Goal: Task Accomplishment & Management: Manage account settings

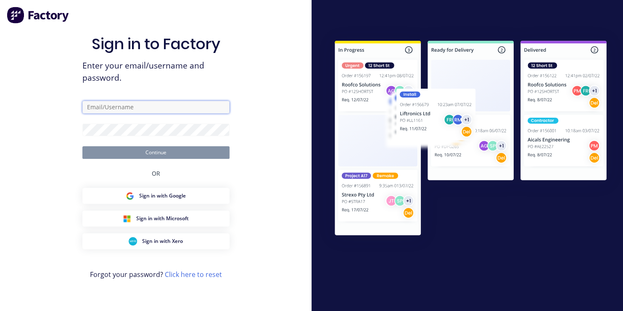
type input "mark@toolchromecompany.com.au"
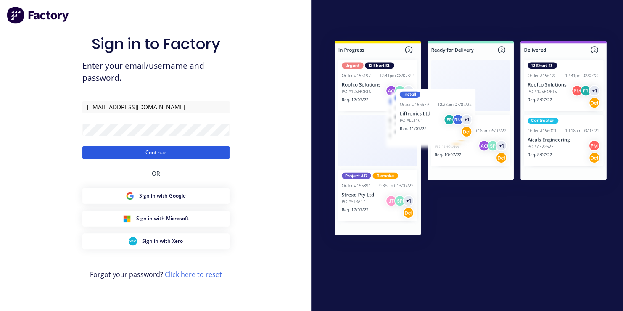
click at [158, 154] on button "Continue" at bounding box center [155, 152] width 147 height 13
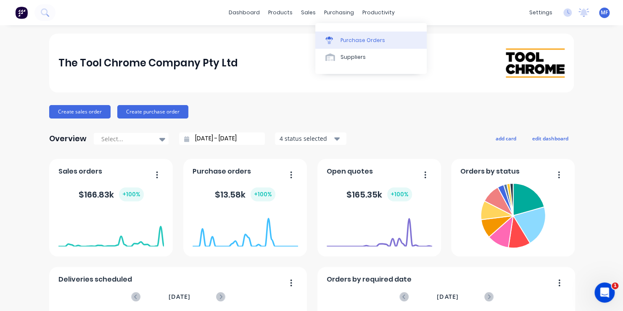
click at [357, 39] on div "Purchase Orders" at bounding box center [362, 41] width 45 height 8
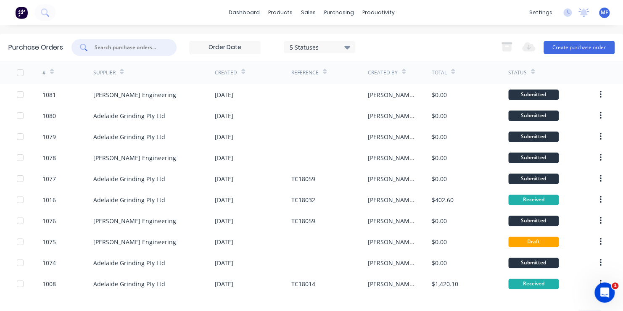
click at [108, 44] on input "text" at bounding box center [129, 47] width 70 height 8
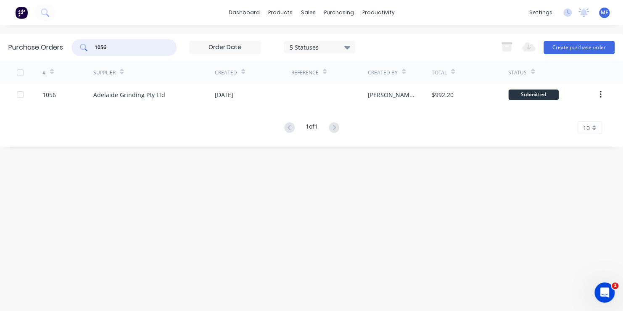
type input "1056"
click at [601, 12] on span "MF" at bounding box center [604, 13] width 7 height 8
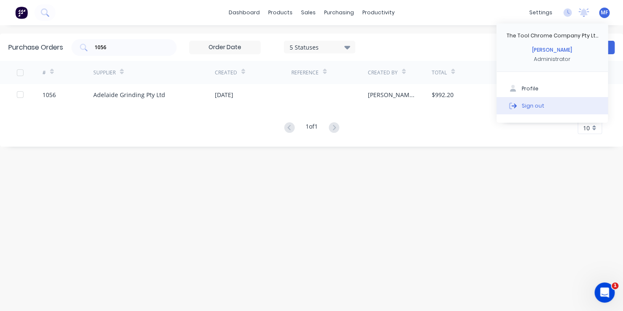
click at [531, 105] on div "Sign out" at bounding box center [533, 106] width 23 height 8
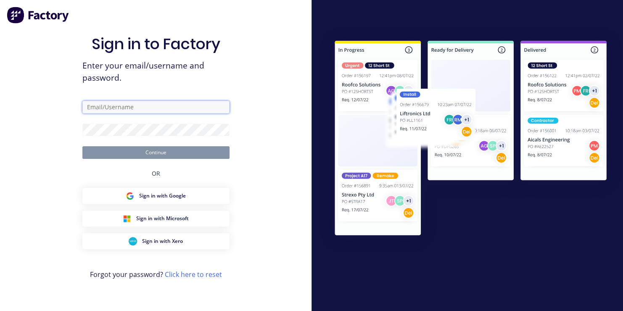
type input "[EMAIL_ADDRESS][DOMAIN_NAME]"
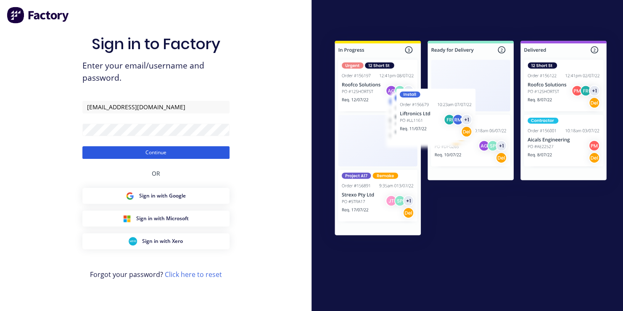
click at [165, 155] on button "Continue" at bounding box center [155, 152] width 147 height 13
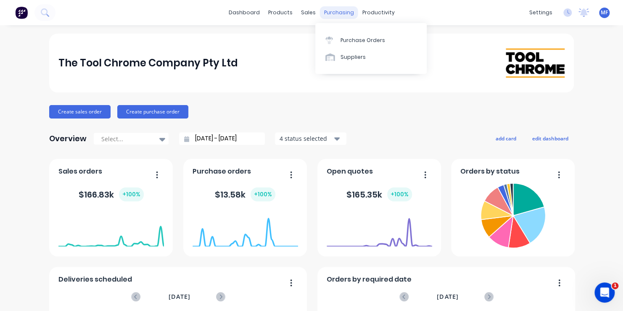
click at [335, 10] on div "purchasing" at bounding box center [339, 12] width 38 height 13
click at [345, 39] on div "Purchase Orders" at bounding box center [362, 41] width 45 height 8
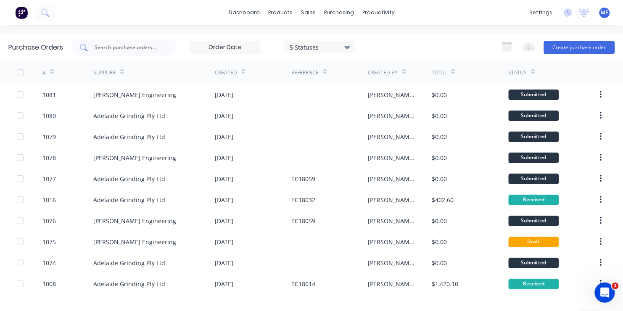
click at [113, 47] on input "text" at bounding box center [129, 47] width 70 height 8
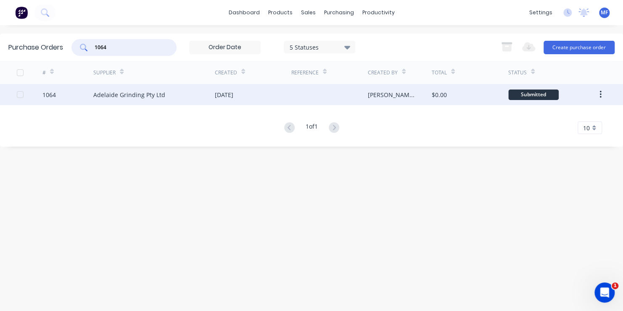
type input "1064"
click at [413, 94] on div "[PERSON_NAME]" at bounding box center [400, 94] width 64 height 21
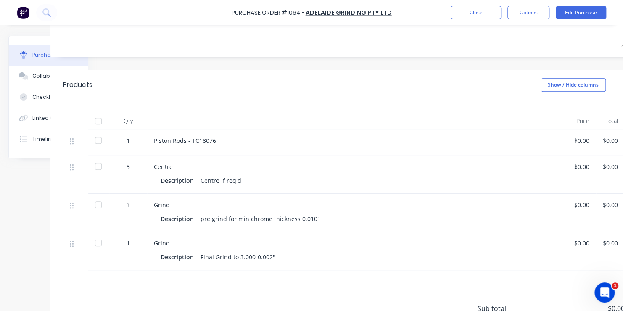
scroll to position [126, 67]
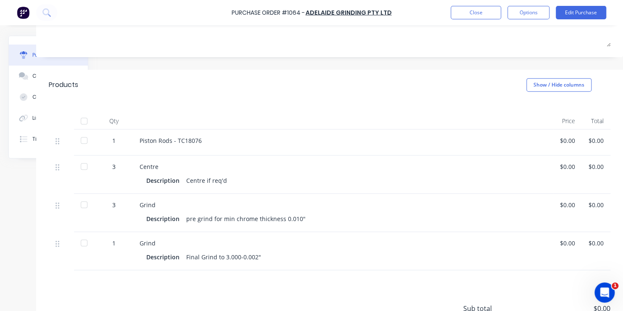
click at [565, 165] on div "$0.00" at bounding box center [567, 166] width 15 height 9
click at [577, 11] on button "Edit Purchase" at bounding box center [581, 12] width 50 height 13
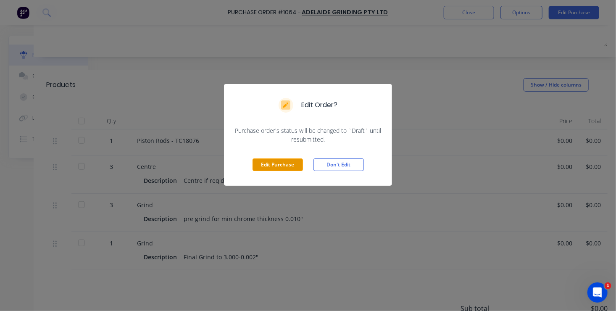
click at [277, 164] on button "Edit Purchase" at bounding box center [278, 164] width 50 height 13
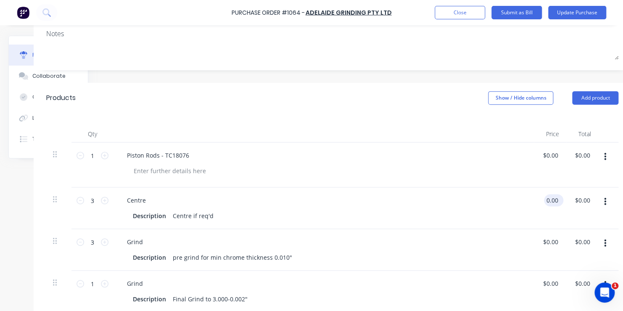
click at [552, 201] on input "0.00" at bounding box center [552, 200] width 16 height 12
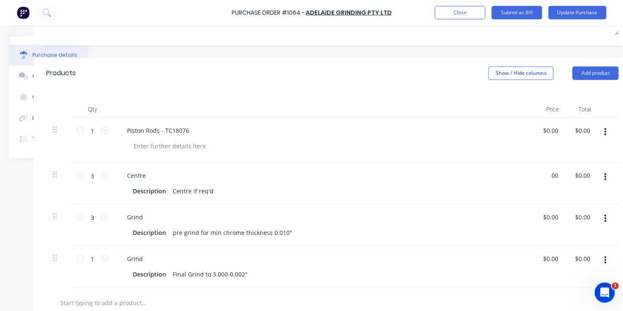
scroll to position [168, 67]
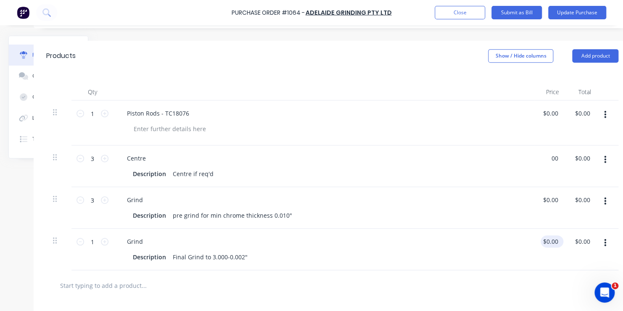
type input "$0.00"
click at [554, 240] on input "0.00" at bounding box center [550, 241] width 19 height 12
type input "$305.00"
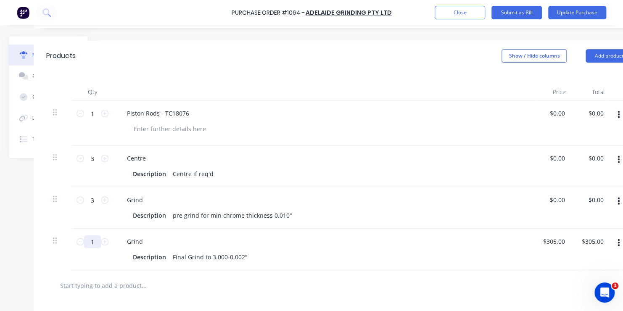
click at [94, 240] on input "1" at bounding box center [92, 241] width 17 height 13
type input "3"
type input "$915.00"
type input "3"
click at [93, 114] on input "1" at bounding box center [92, 113] width 17 height 13
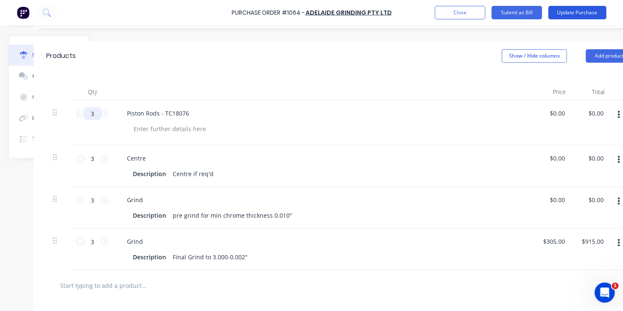
type input "3"
click at [576, 13] on button "Update Purchase" at bounding box center [577, 12] width 58 height 13
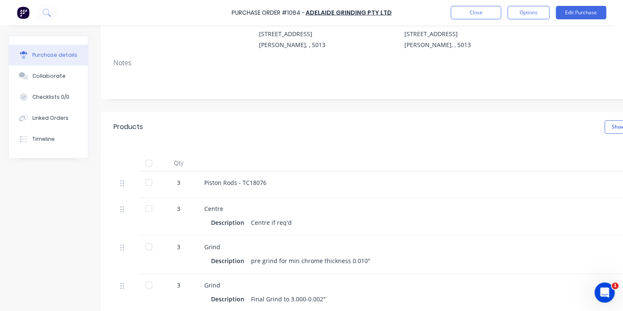
scroll to position [126, 0]
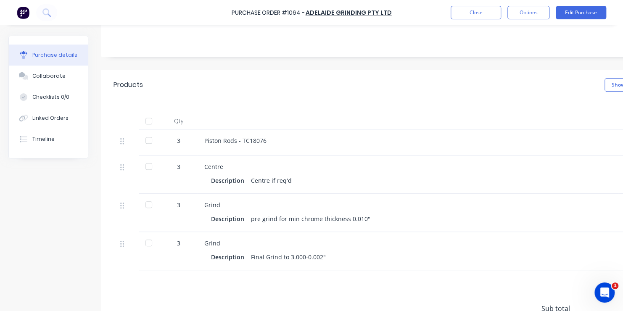
click at [150, 242] on div at bounding box center [148, 243] width 17 height 17
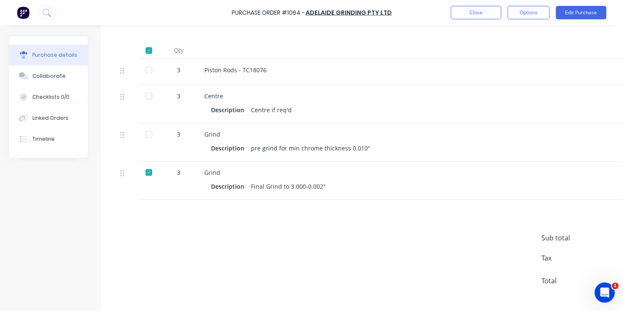
scroll to position [211, 0]
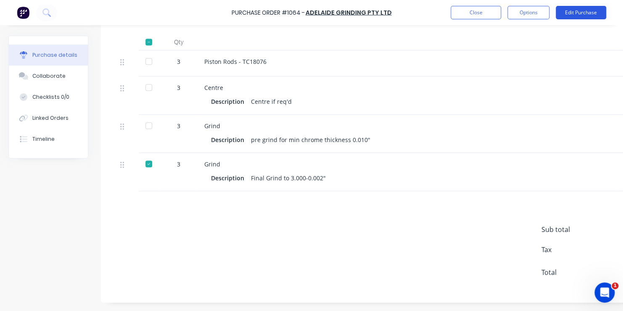
click at [566, 12] on button "Edit Purchase" at bounding box center [581, 12] width 50 height 13
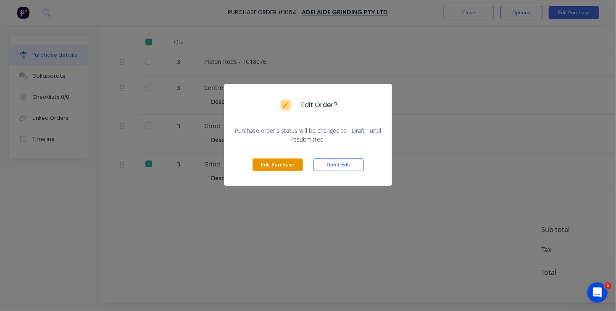
click at [276, 163] on button "Edit Purchase" at bounding box center [278, 164] width 50 height 13
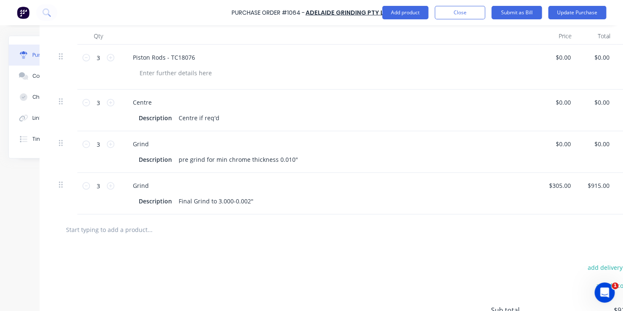
scroll to position [224, 67]
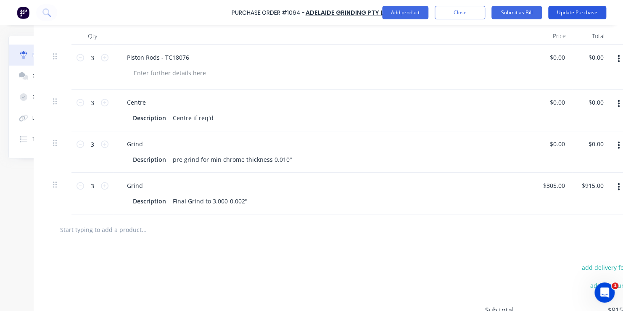
click at [579, 11] on button "Update Purchase" at bounding box center [577, 12] width 58 height 13
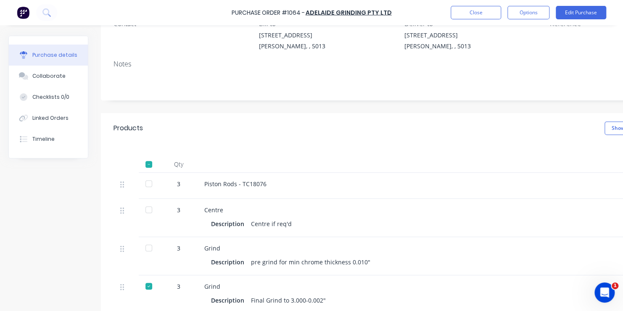
scroll to position [84, 0]
click at [523, 12] on button "Options" at bounding box center [528, 12] width 42 height 13
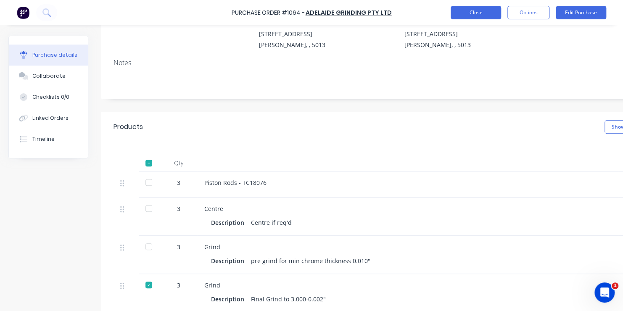
click at [480, 12] on button "Close" at bounding box center [476, 12] width 50 height 13
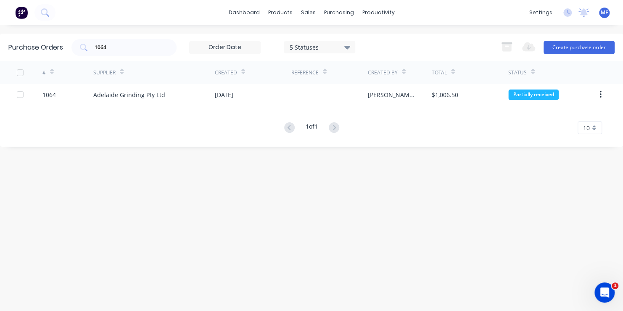
click at [603, 12] on span "MF" at bounding box center [604, 13] width 7 height 8
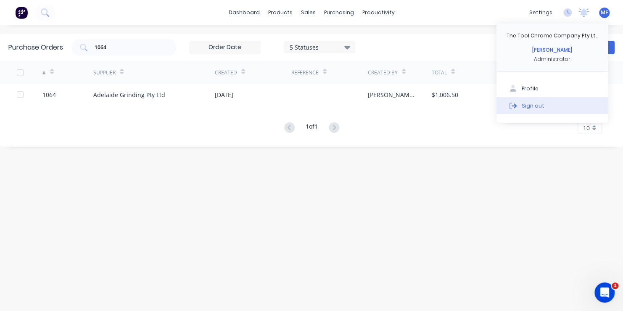
click at [532, 105] on div "Sign out" at bounding box center [533, 106] width 23 height 8
